Goal: Task Accomplishment & Management: Manage account settings

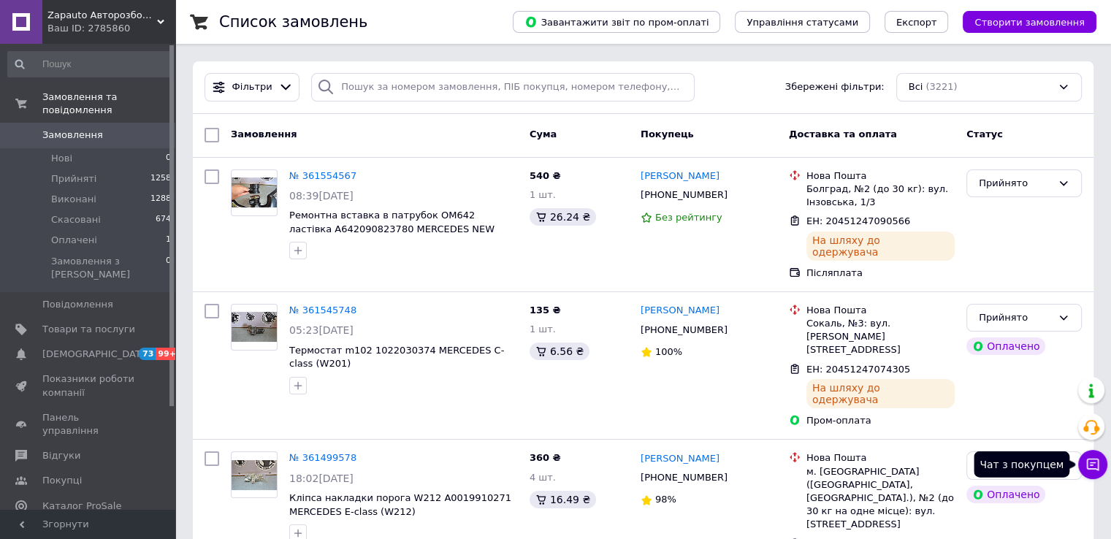
click at [1093, 467] on icon at bounding box center [1093, 464] width 15 height 15
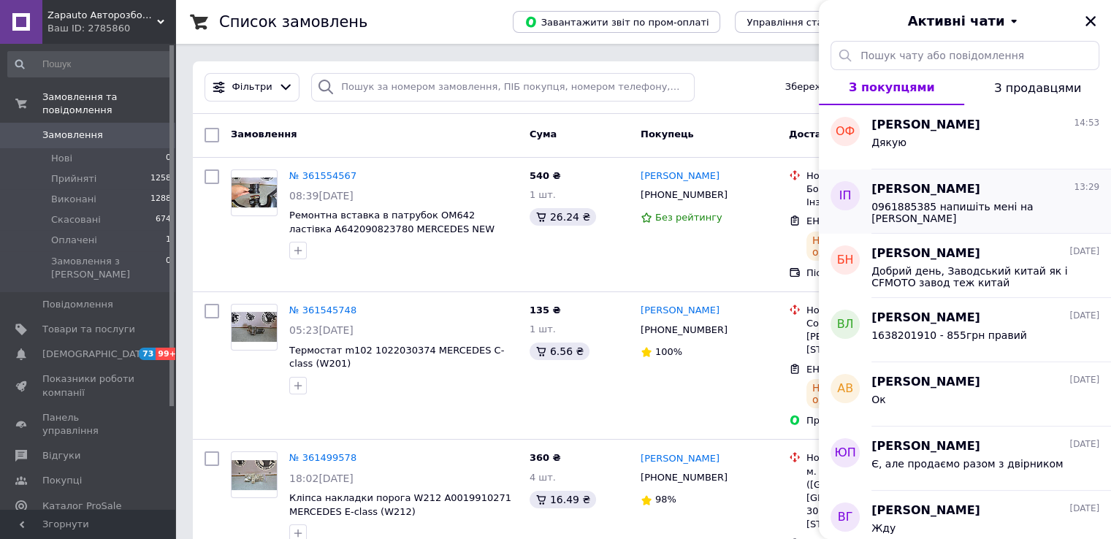
click at [974, 198] on div "0961885385 напишіть мені на вайбер" at bounding box center [986, 211] width 228 height 26
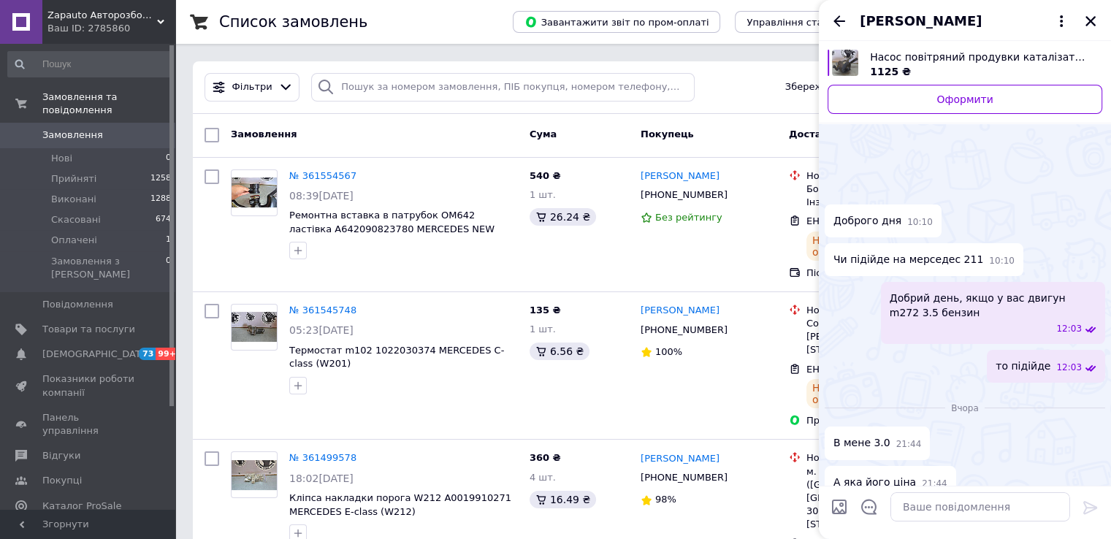
scroll to position [528, 0]
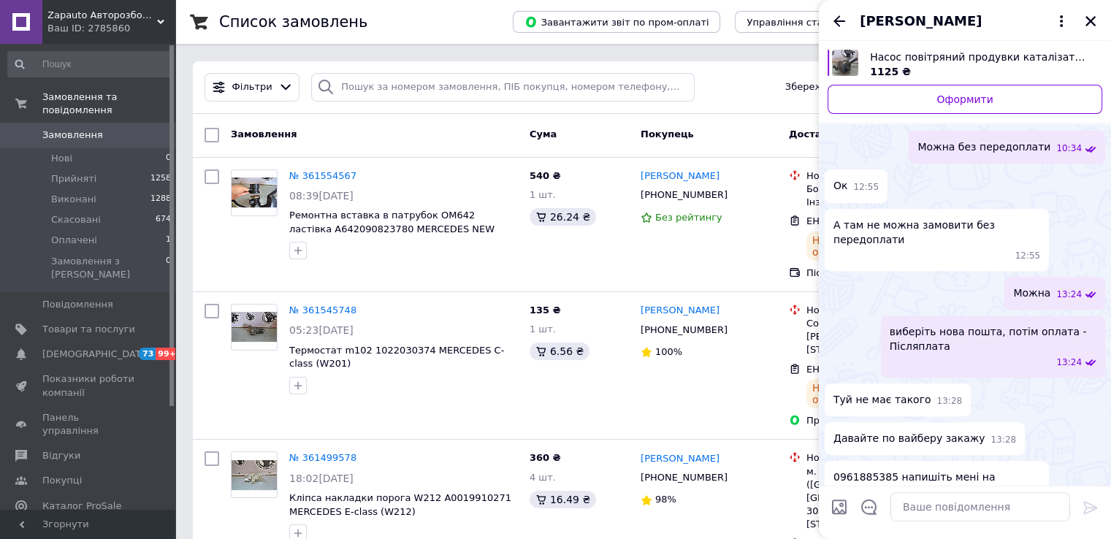
click at [1088, 22] on icon "Закрити" at bounding box center [1090, 21] width 13 height 13
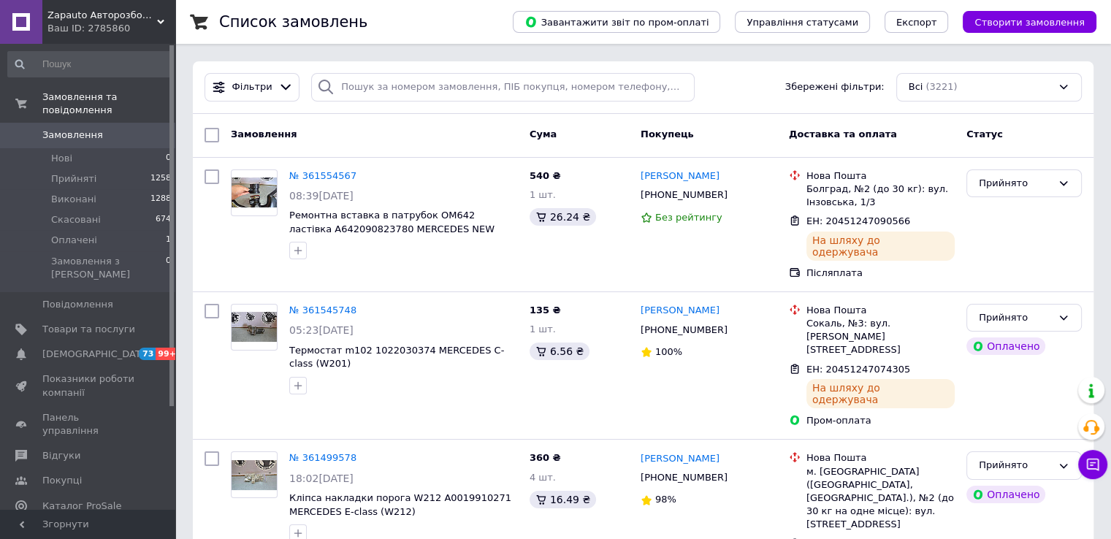
drag, startPoint x: 61, startPoint y: 23, endPoint x: 24, endPoint y: 22, distance: 37.3
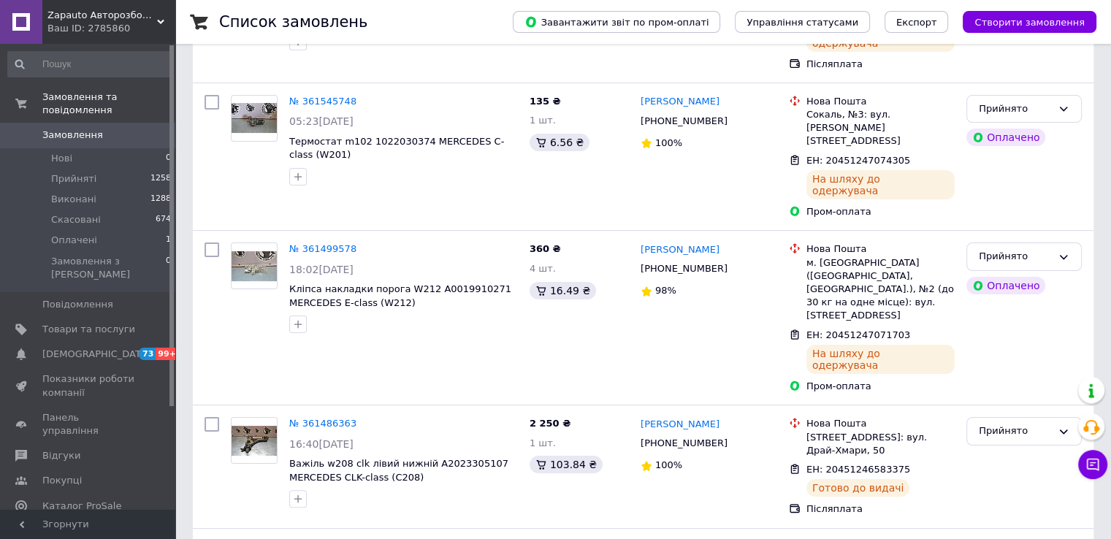
scroll to position [146, 0]
